Goal: Task Accomplishment & Management: Manage account settings

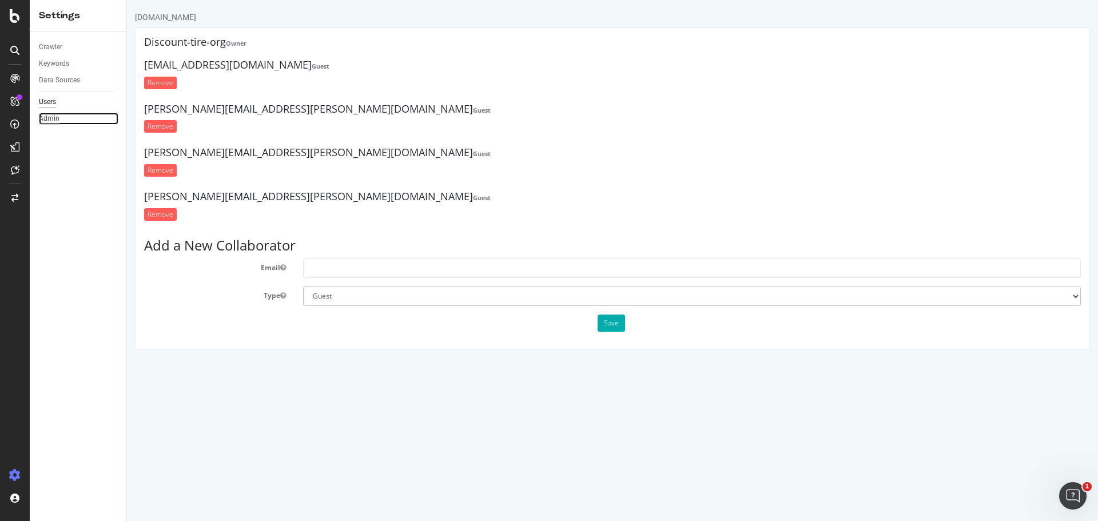
click at [49, 115] on div "Admin" at bounding box center [49, 119] width 21 height 12
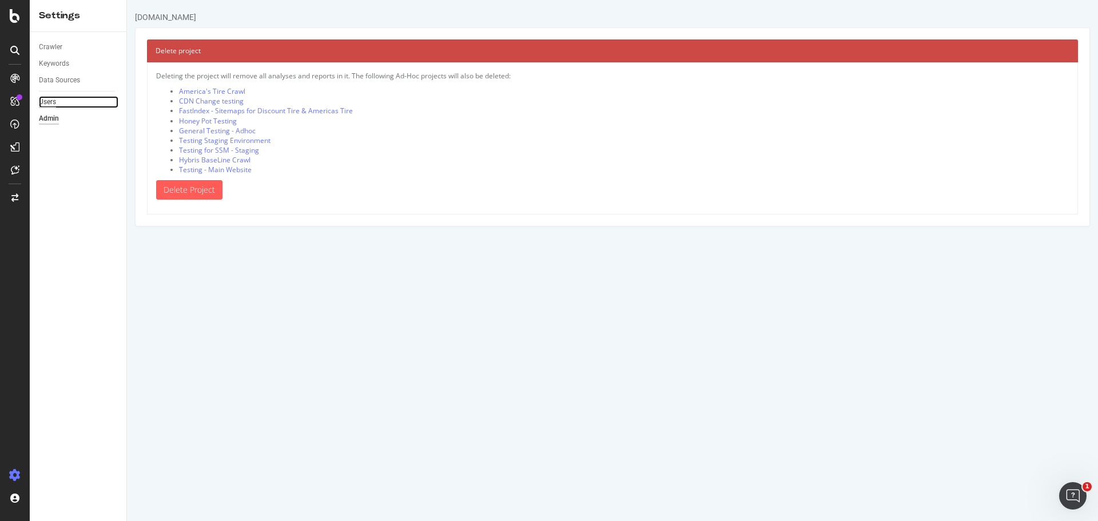
click at [50, 102] on div "Users" at bounding box center [47, 102] width 17 height 12
